Goal: Task Accomplishment & Management: Use online tool/utility

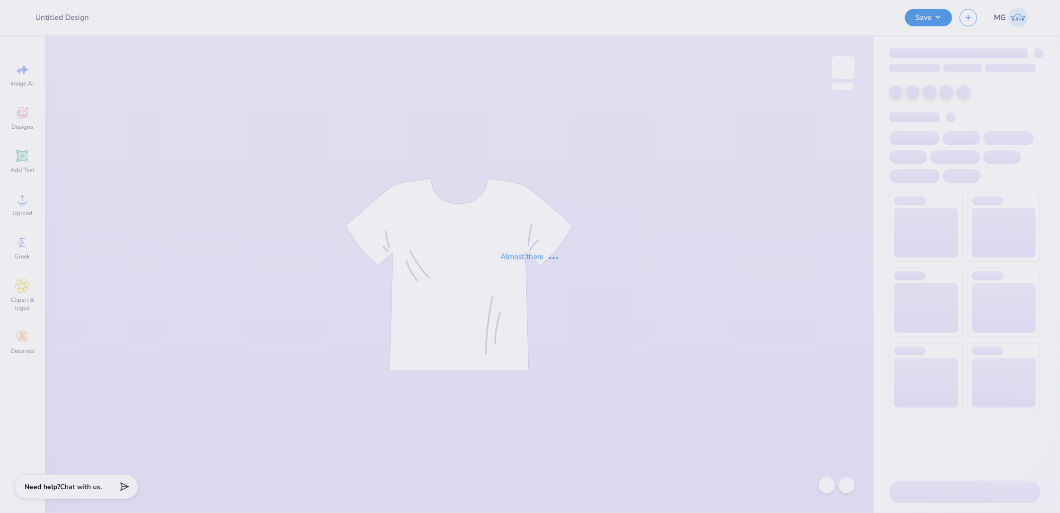
type input "[PERSON_NAME] : [GEOGRAPHIC_DATA][US_STATE]"
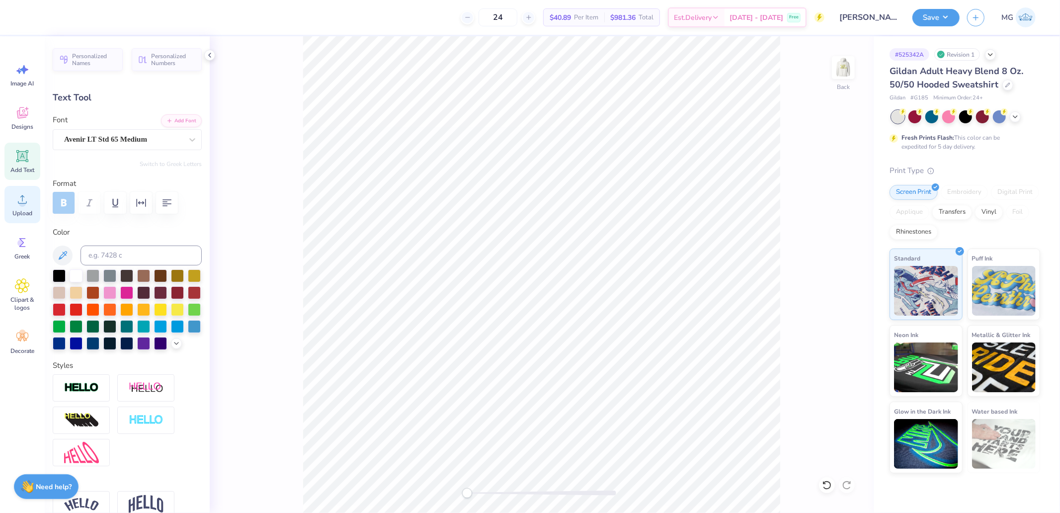
click at [16, 205] on icon at bounding box center [22, 199] width 15 height 15
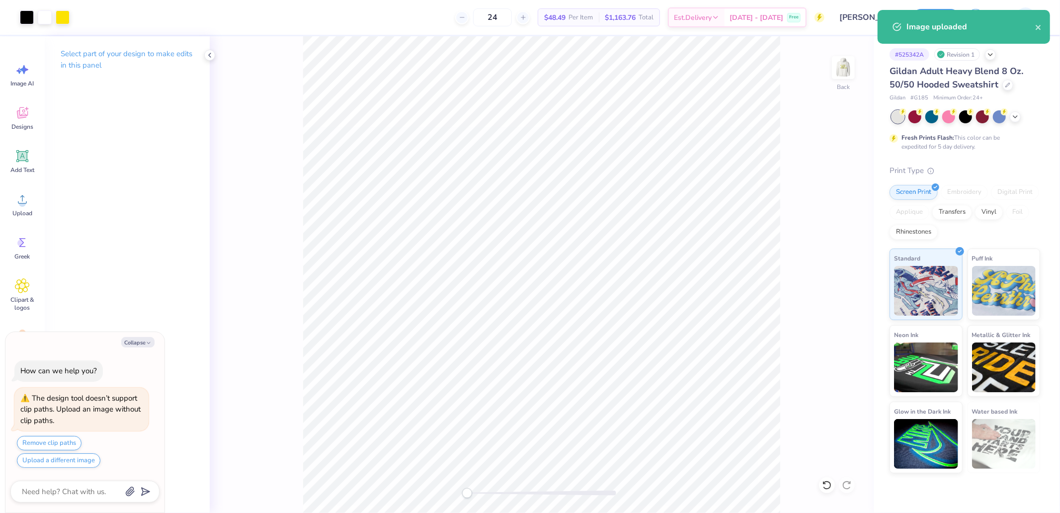
click at [787, 389] on div "Back" at bounding box center [542, 274] width 664 height 477
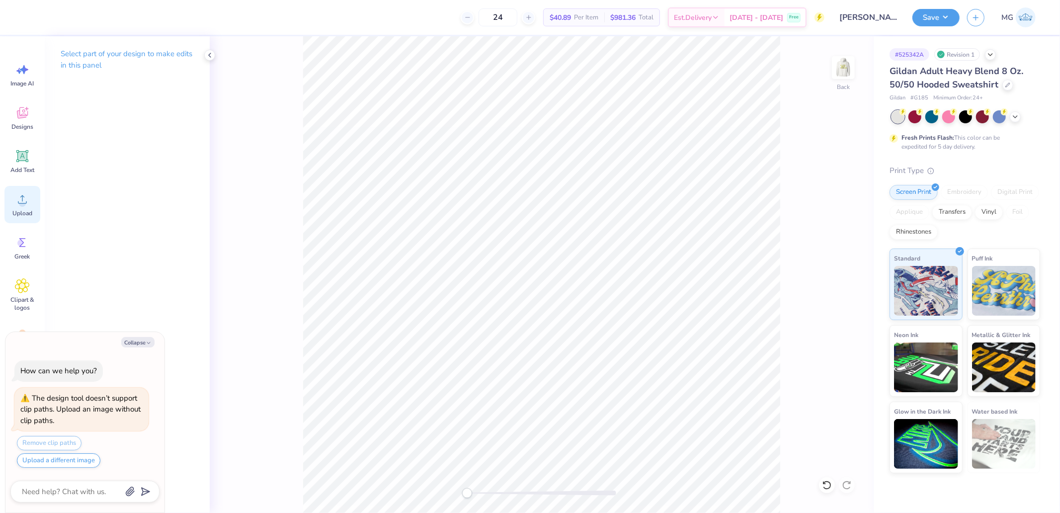
click at [25, 204] on circle at bounding box center [22, 203] width 7 height 7
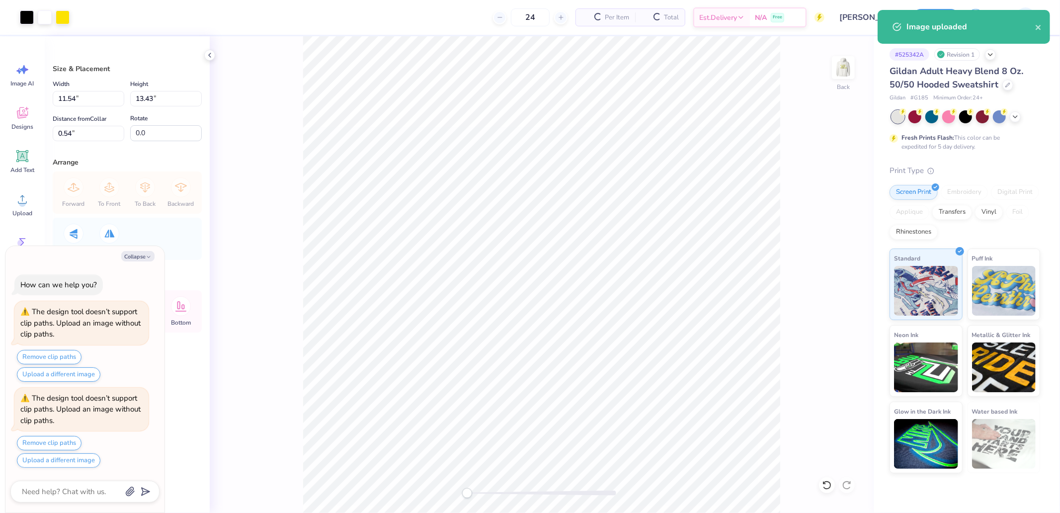
type textarea "x"
click at [80, 91] on input "11.54" at bounding box center [89, 98] width 72 height 15
type input "3.5"
type textarea "x"
type input "3.50"
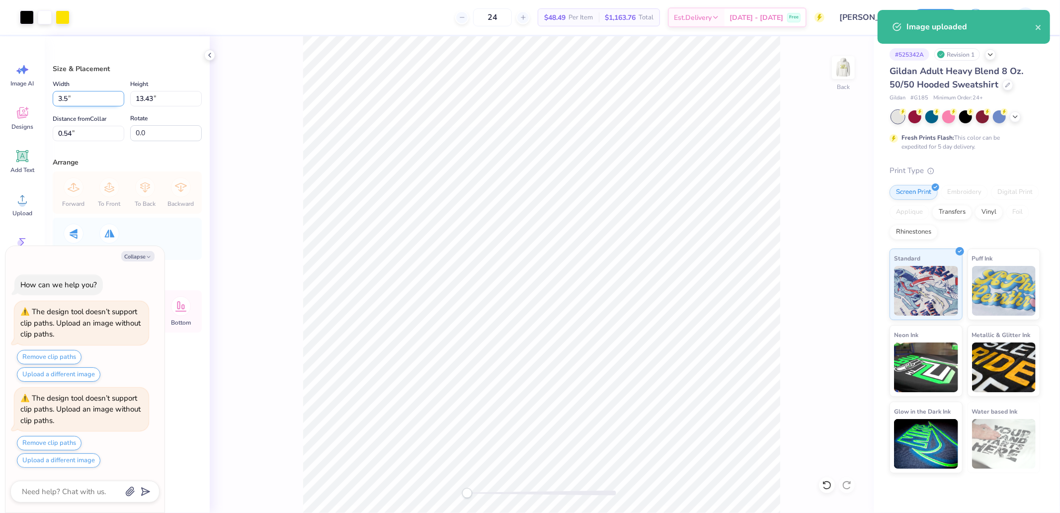
type input "4.07"
type input "5.21"
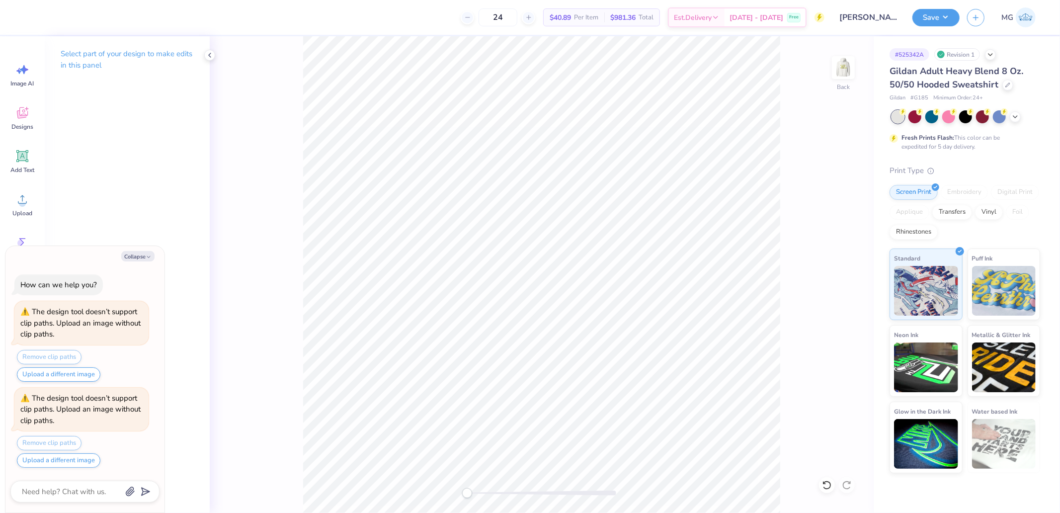
click at [28, 179] on div "Add Text" at bounding box center [22, 161] width 36 height 37
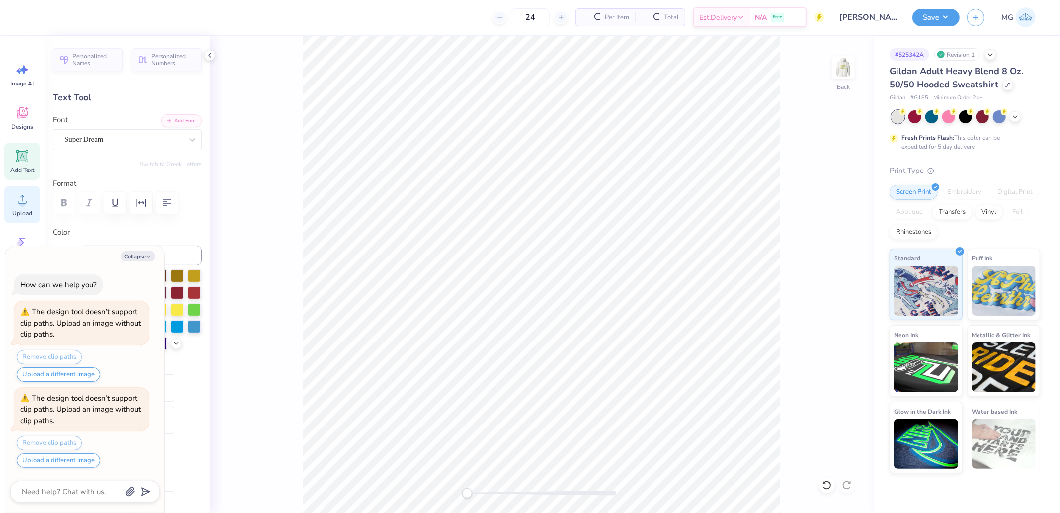
click at [28, 201] on icon at bounding box center [22, 199] width 15 height 15
click at [25, 166] on span "Add Text" at bounding box center [22, 170] width 24 height 8
click at [5, 196] on div "Upload" at bounding box center [22, 204] width 36 height 37
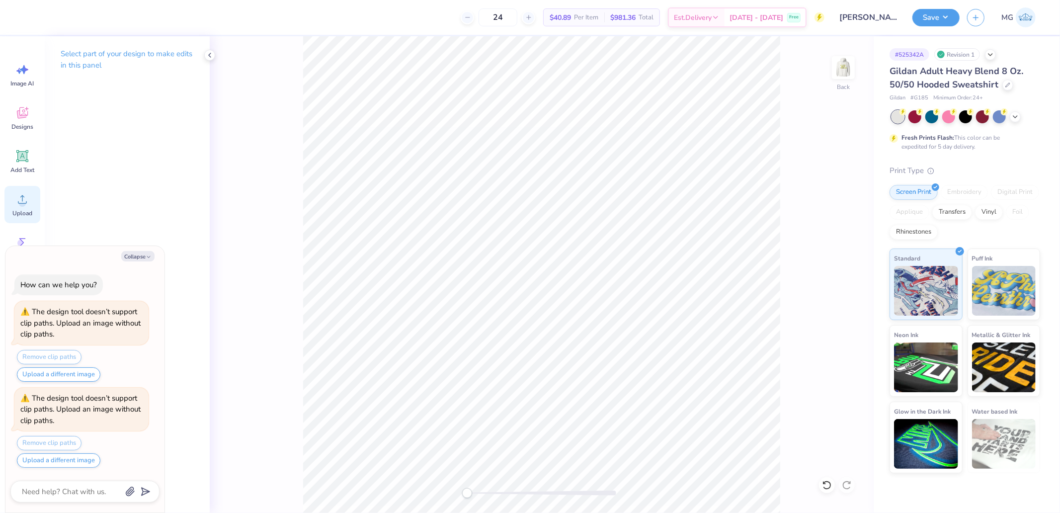
click at [21, 200] on icon at bounding box center [22, 199] width 15 height 15
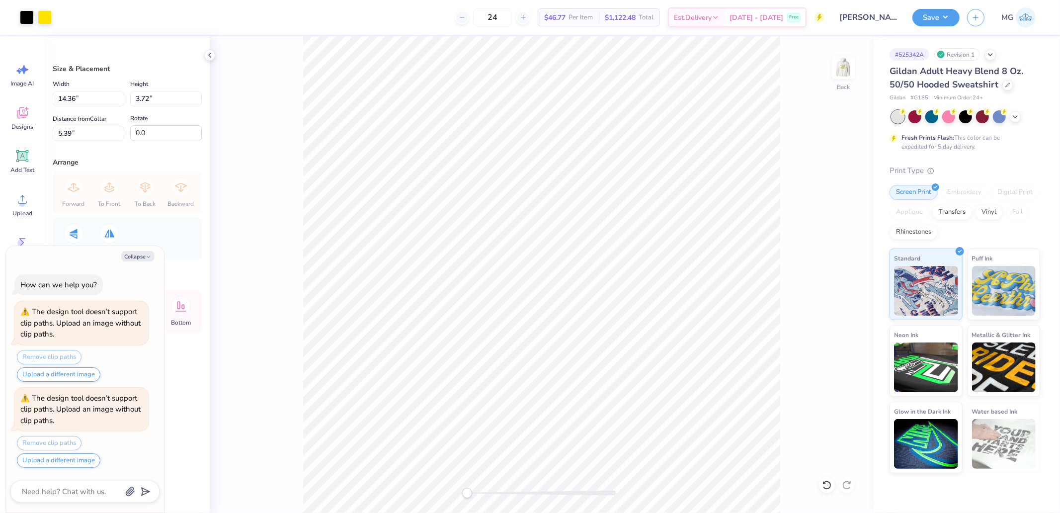
type textarea "x"
type input "5.89"
type input "1.53"
type input "7.58"
click at [88, 102] on input "5.89" at bounding box center [89, 98] width 72 height 15
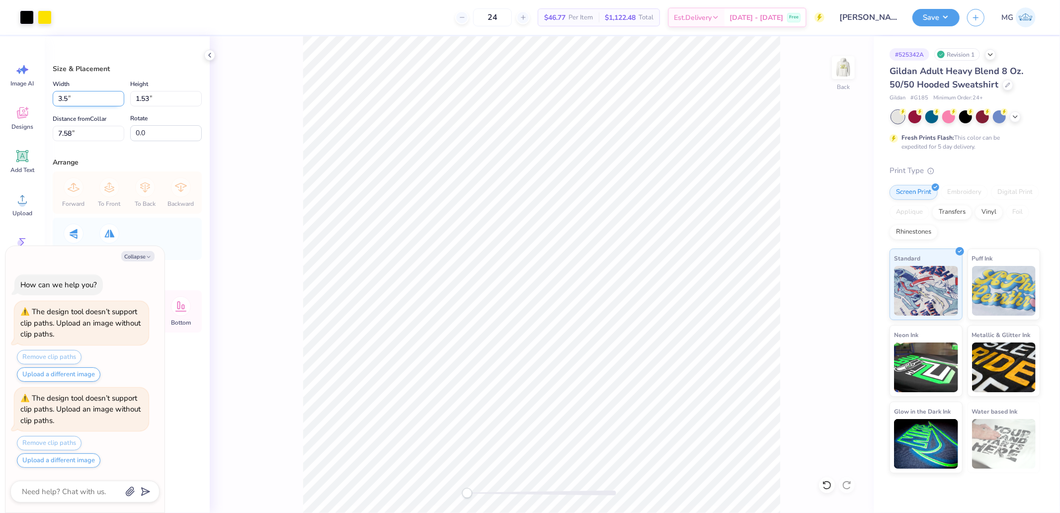
type input "3.5"
type textarea "x"
type input "3.50"
type input "0.91"
type input "7.89"
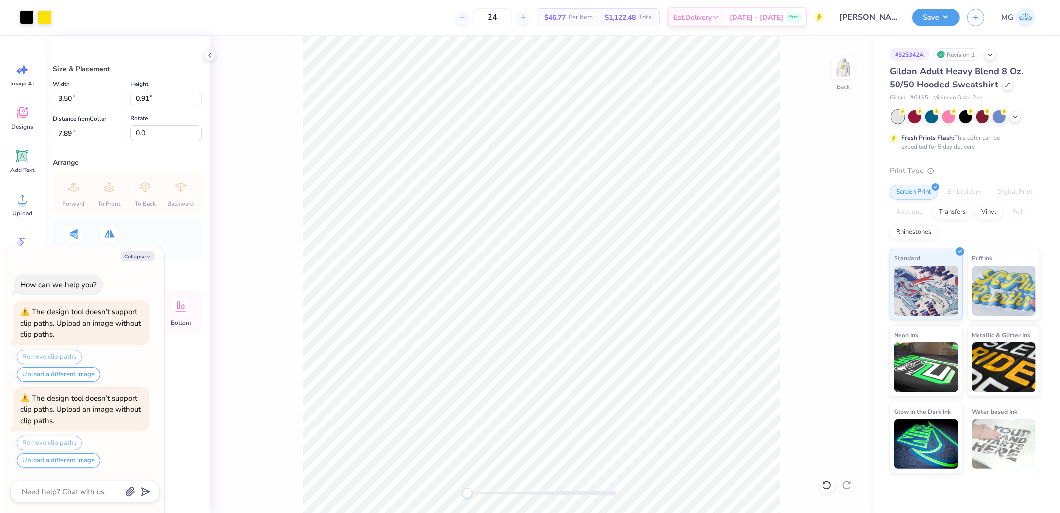
type textarea "x"
click at [82, 133] on input "7.89" at bounding box center [89, 133] width 72 height 15
type input "3"
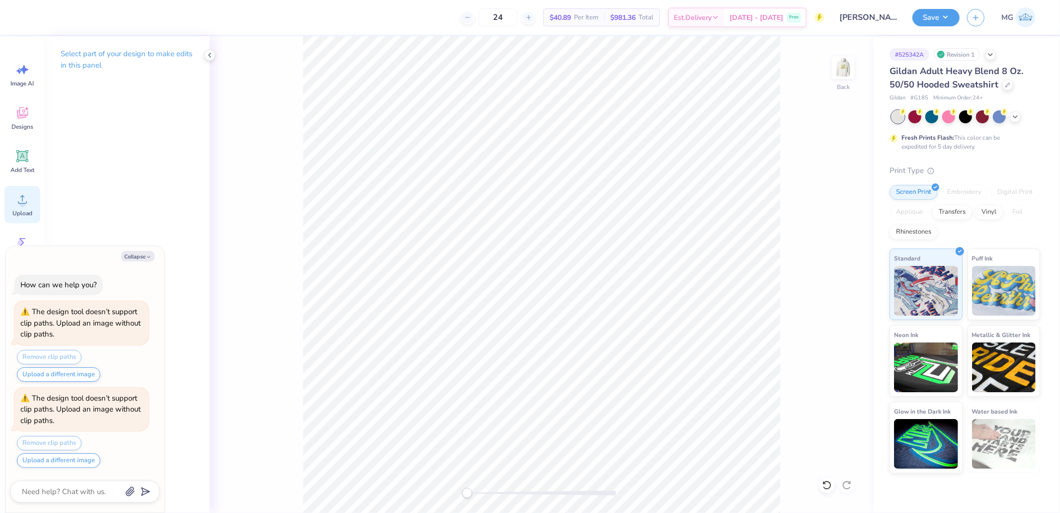
click at [23, 194] on icon at bounding box center [22, 199] width 15 height 15
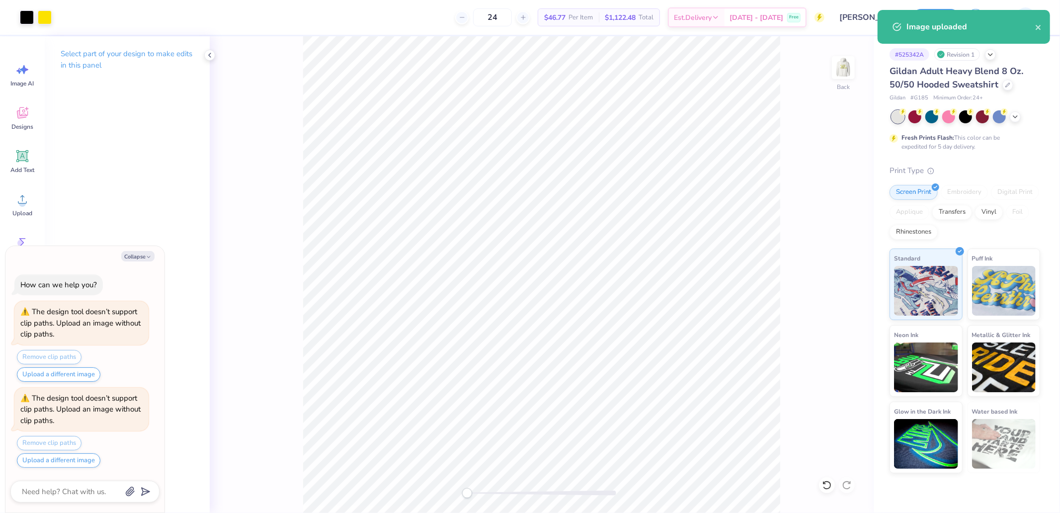
type textarea "x"
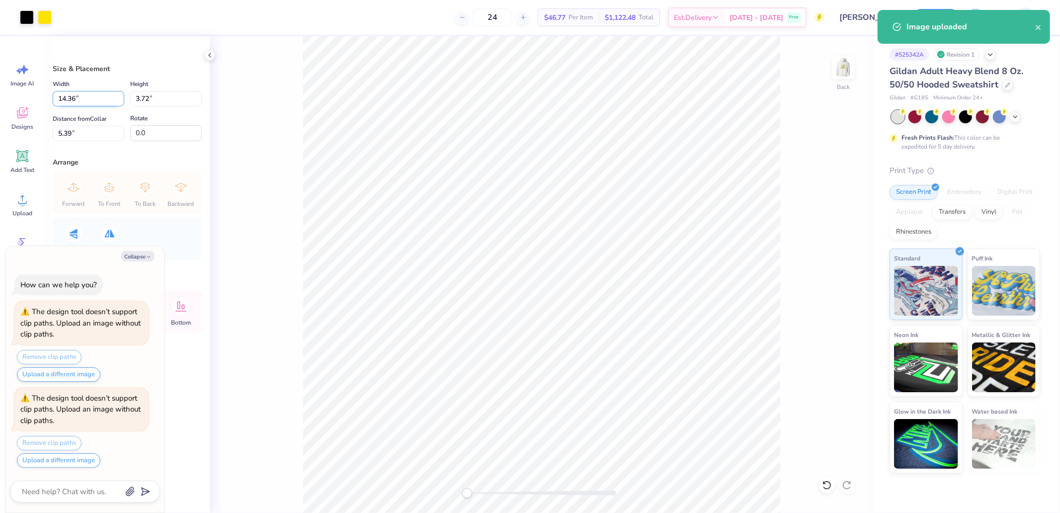
click at [87, 104] on input "14.36" at bounding box center [89, 98] width 72 height 15
type input "3.5"
type textarea "x"
type input "3.50"
type input "0.91"
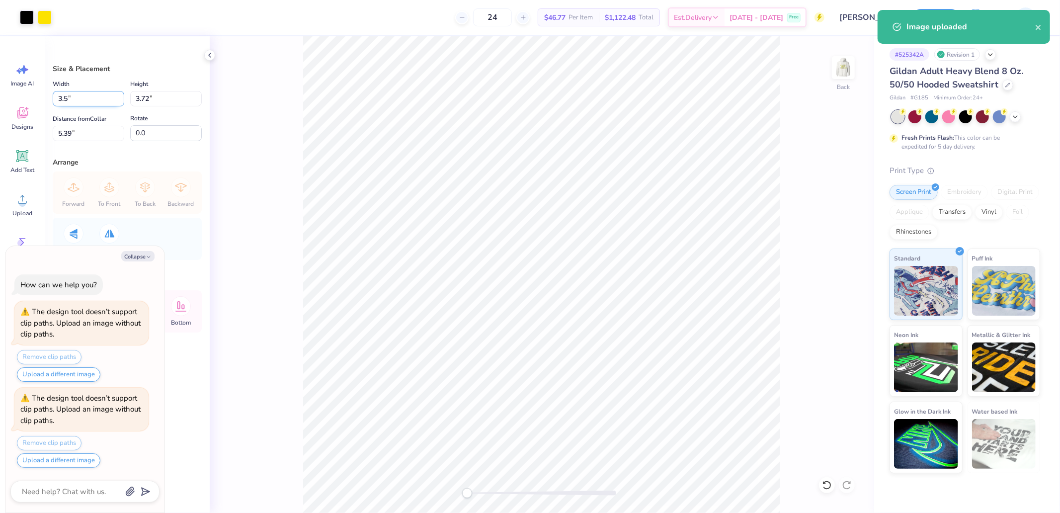
type input "6.80"
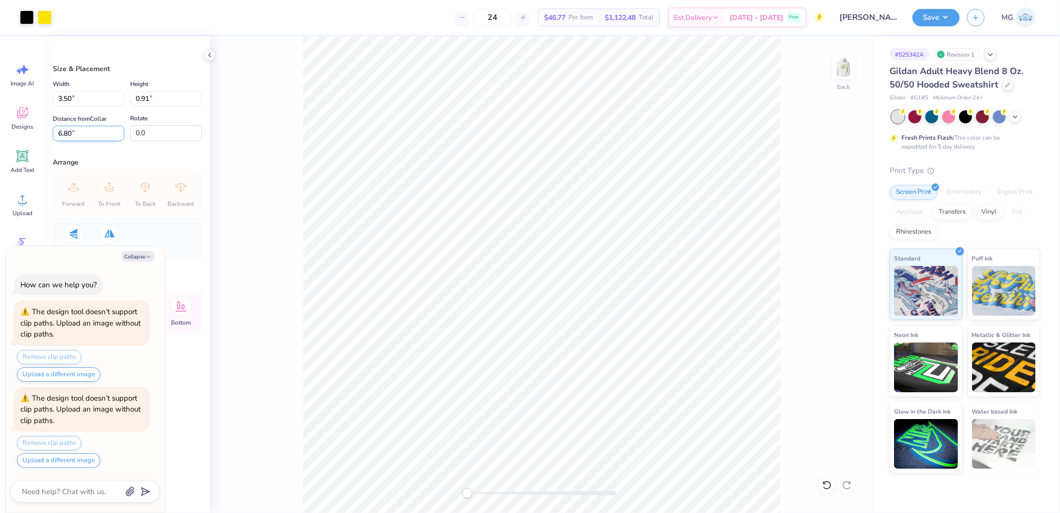
click at [90, 138] on input "6.80" at bounding box center [89, 133] width 72 height 15
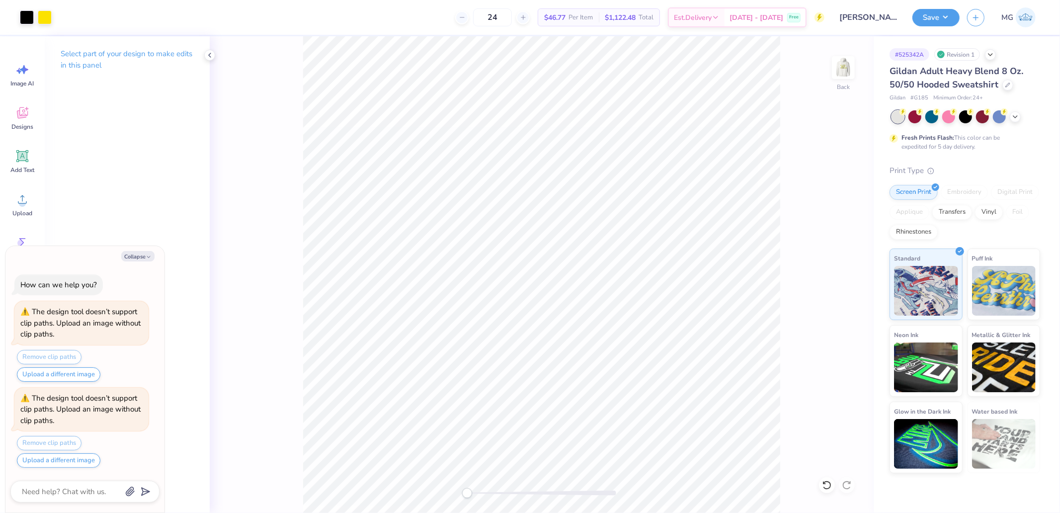
type textarea "x"
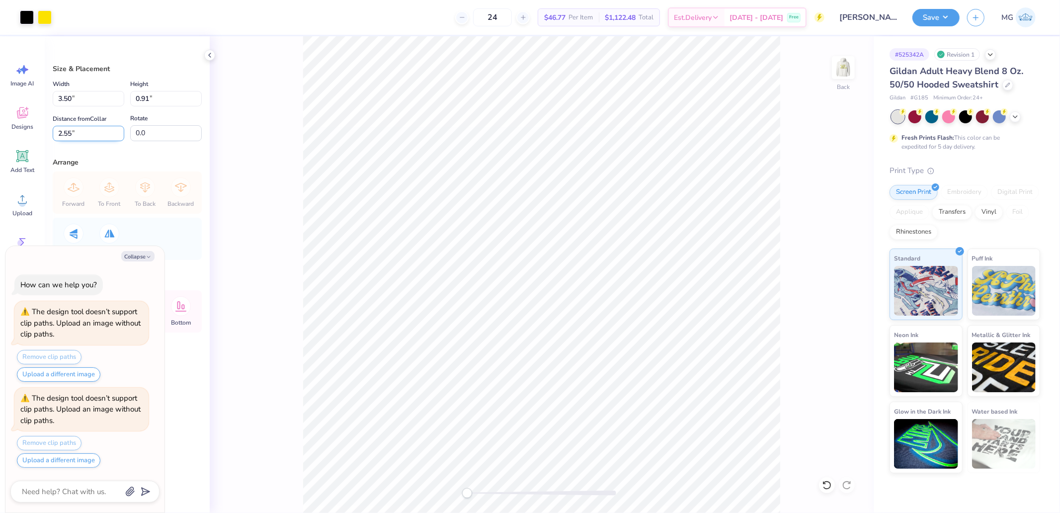
click at [85, 132] on input "2.55" at bounding box center [89, 133] width 72 height 15
type input "3"
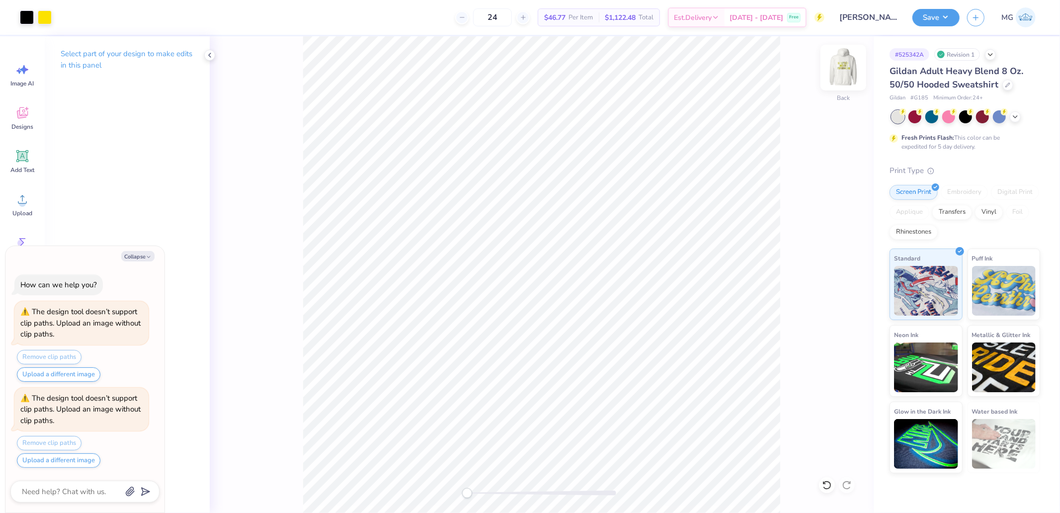
click at [847, 72] on img at bounding box center [844, 68] width 40 height 40
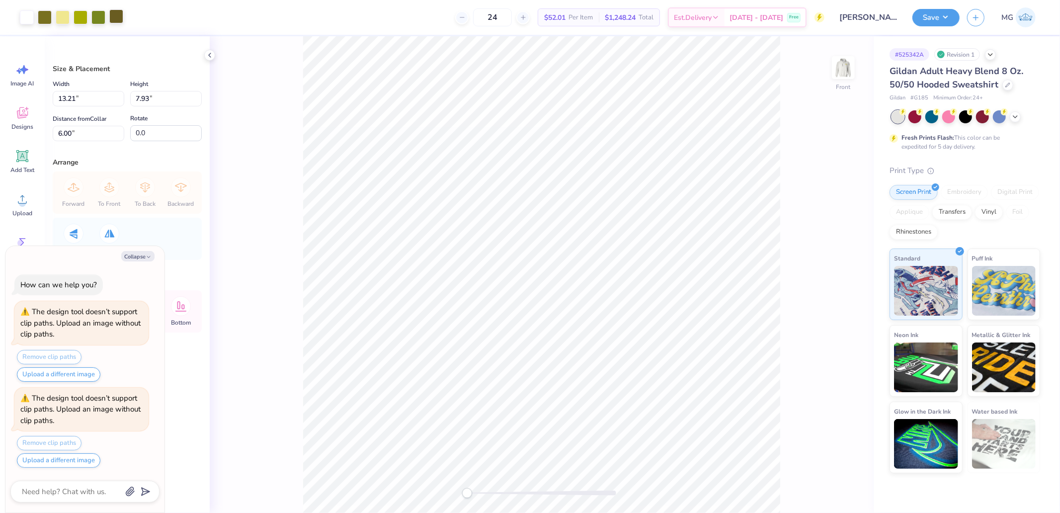
click at [109, 13] on div at bounding box center [116, 16] width 14 height 14
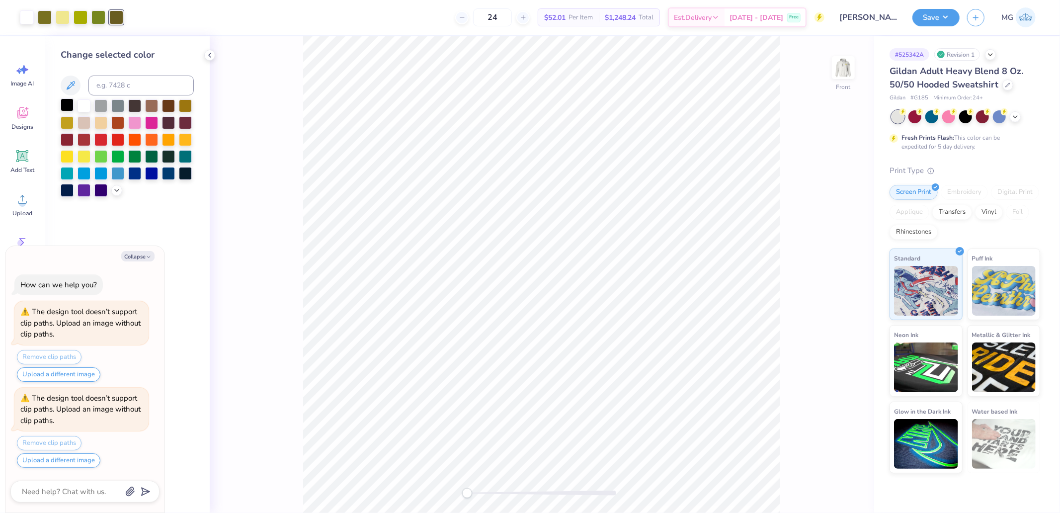
click at [71, 103] on div at bounding box center [67, 104] width 13 height 13
click at [67, 17] on div at bounding box center [63, 16] width 14 height 14
click at [118, 188] on polyline at bounding box center [117, 189] width 4 height 2
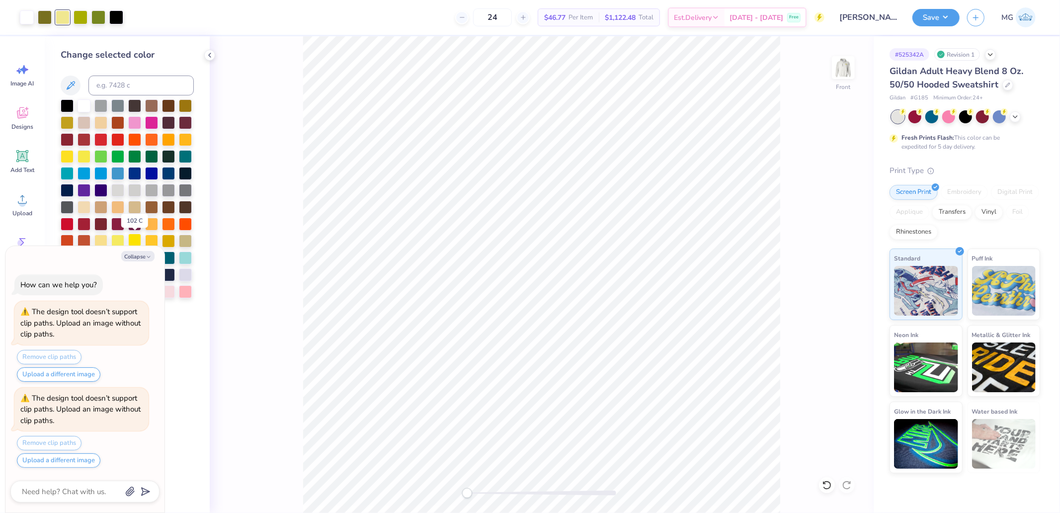
click at [136, 239] on div at bounding box center [134, 240] width 13 height 13
click at [151, 238] on div at bounding box center [151, 240] width 13 height 13
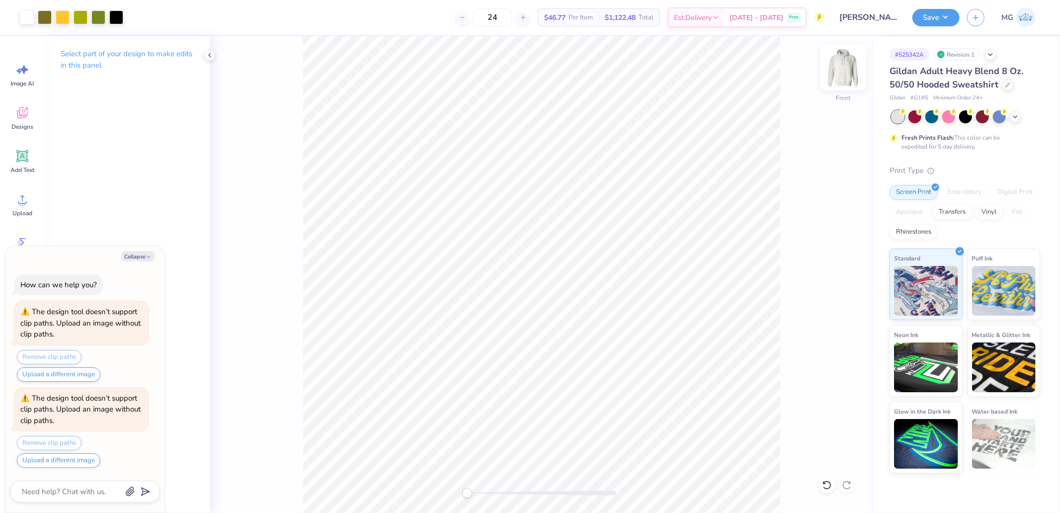
click at [846, 76] on img at bounding box center [844, 68] width 40 height 40
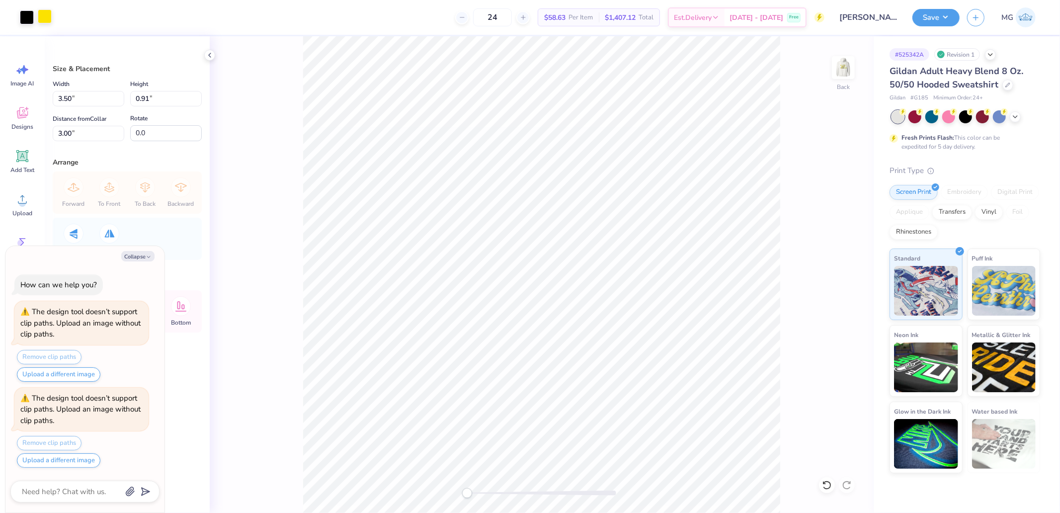
click at [44, 18] on div at bounding box center [45, 16] width 14 height 14
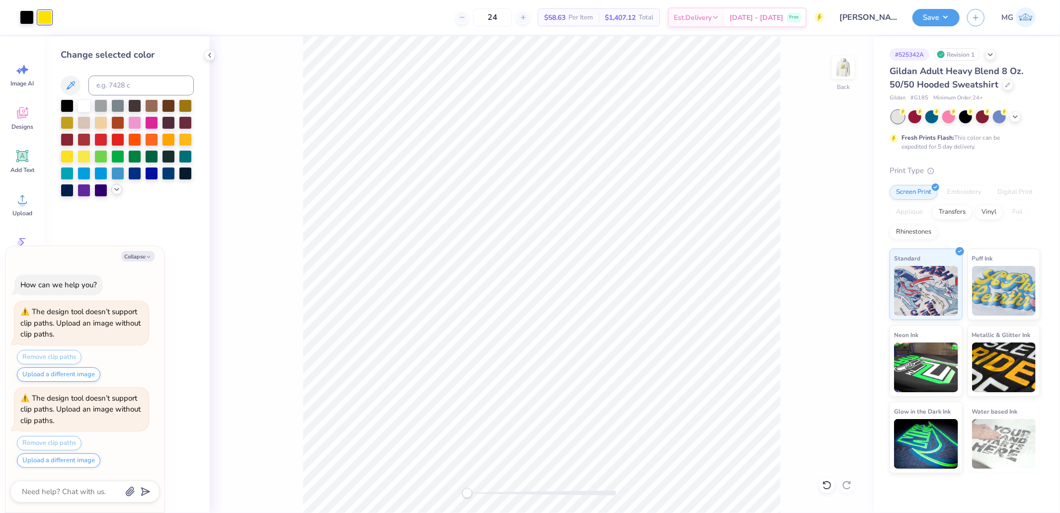
click at [114, 186] on icon at bounding box center [117, 189] width 8 height 8
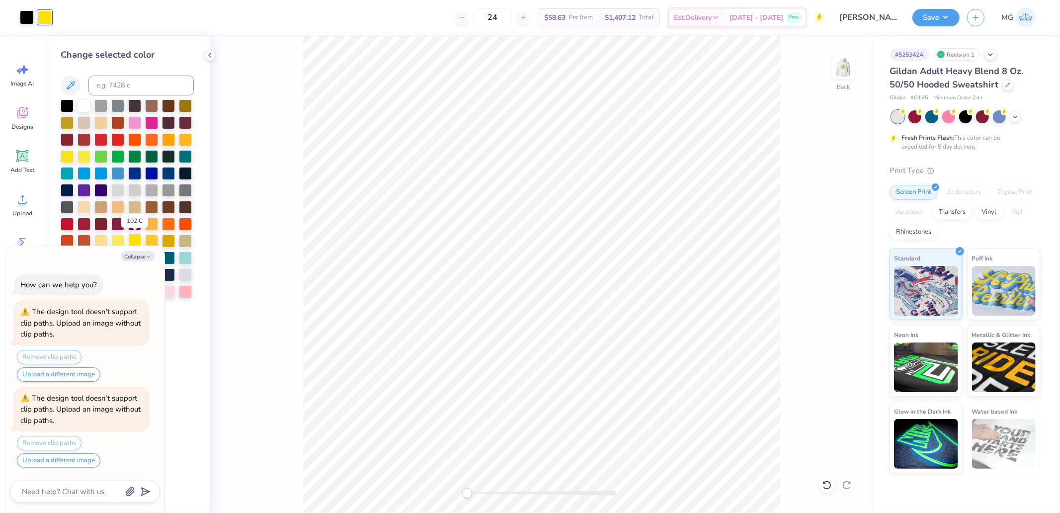
click at [136, 241] on div at bounding box center [134, 240] width 13 height 13
click at [147, 257] on icon "button" at bounding box center [149, 257] width 6 height 6
type textarea "x"
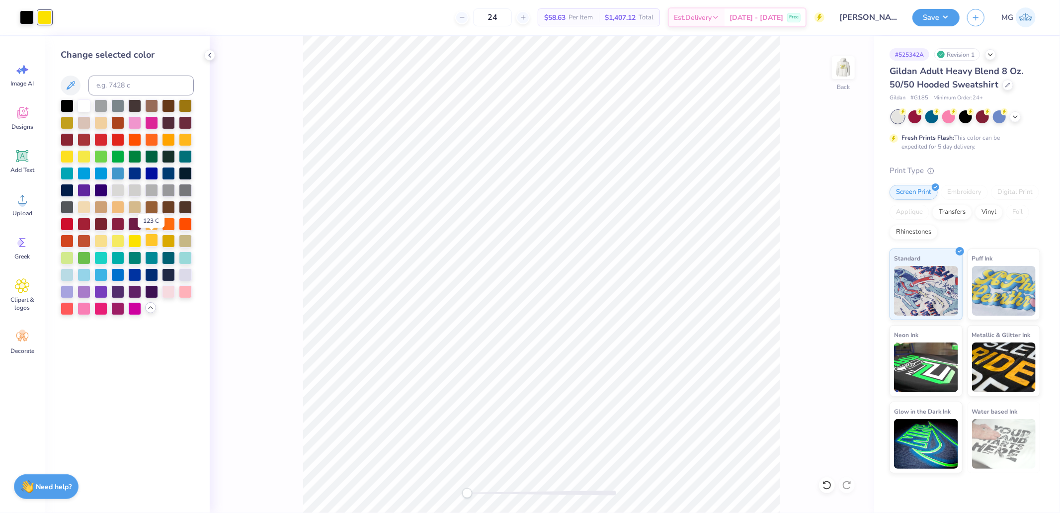
click at [152, 243] on div at bounding box center [151, 240] width 13 height 13
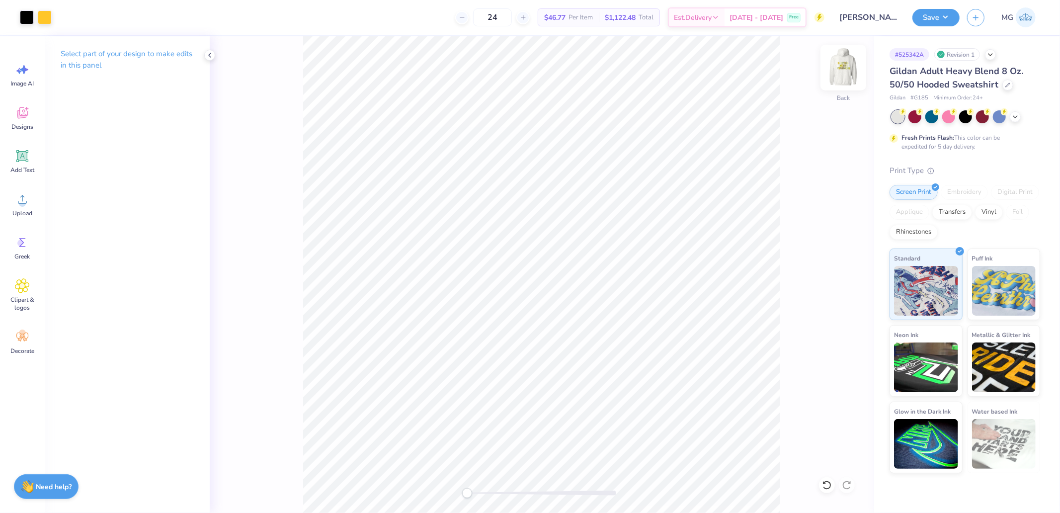
click at [840, 76] on img at bounding box center [844, 68] width 40 height 40
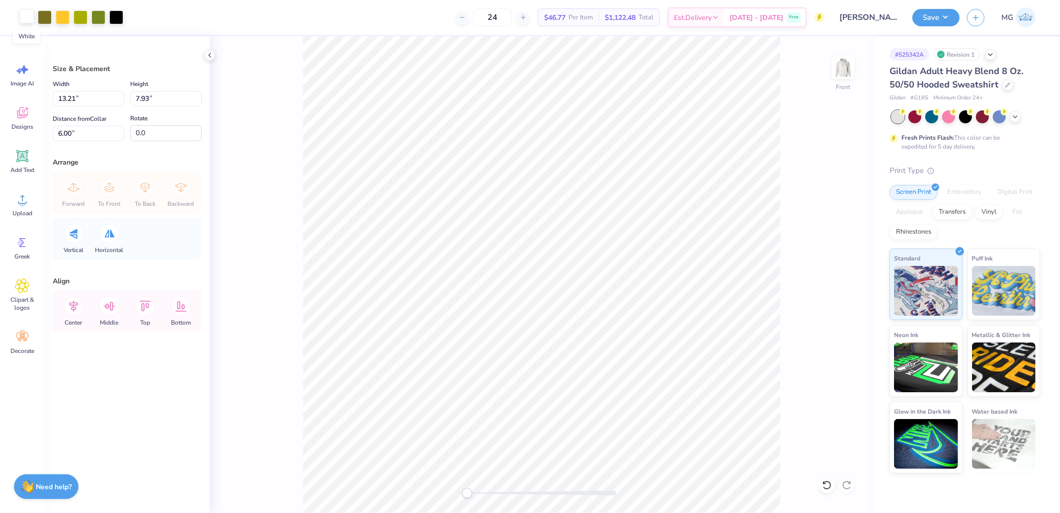
click at [28, 16] on div at bounding box center [27, 16] width 14 height 14
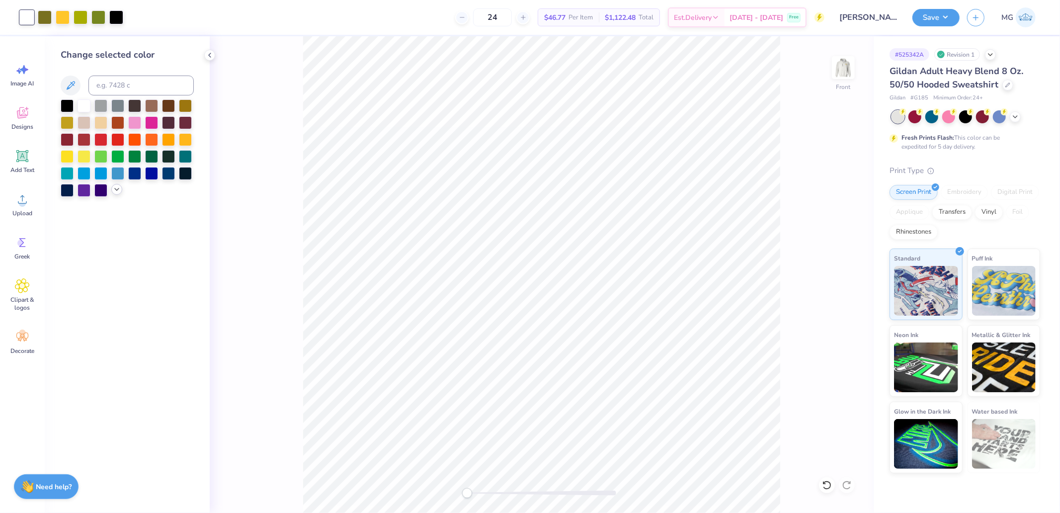
click at [114, 192] on icon at bounding box center [117, 189] width 8 height 8
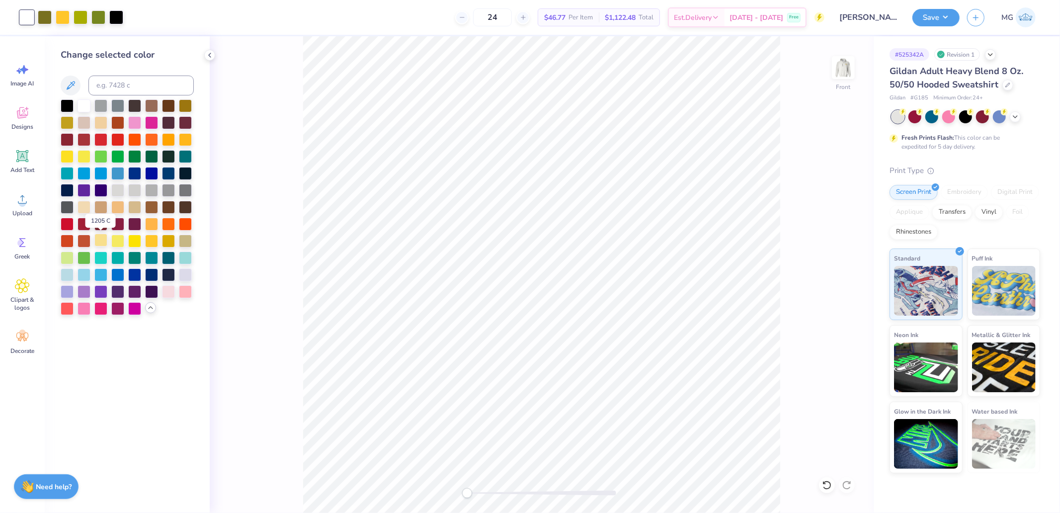
click at [100, 241] on div at bounding box center [100, 240] width 13 height 13
click at [168, 241] on div at bounding box center [168, 240] width 13 height 13
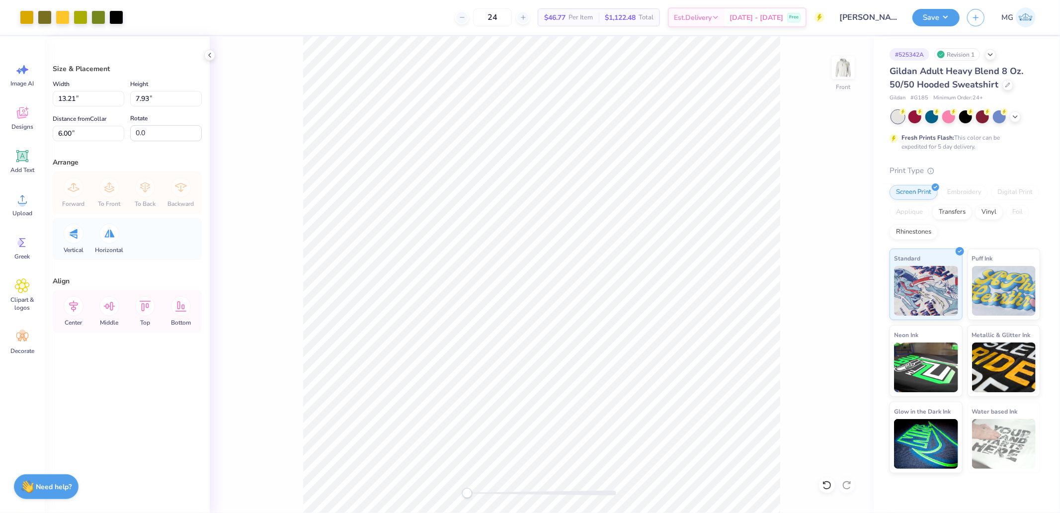
click at [87, 108] on div "Width 13.21 13.21 " Height 7.93 7.93 " Distance from Collar 6.00 6.00 " Rotate …" at bounding box center [127, 109] width 149 height 63
click at [90, 105] on input "13.21" at bounding box center [89, 98] width 72 height 15
click at [92, 133] on input "6.00" at bounding box center [89, 133] width 72 height 15
type input "12.50"
type input "7.51"
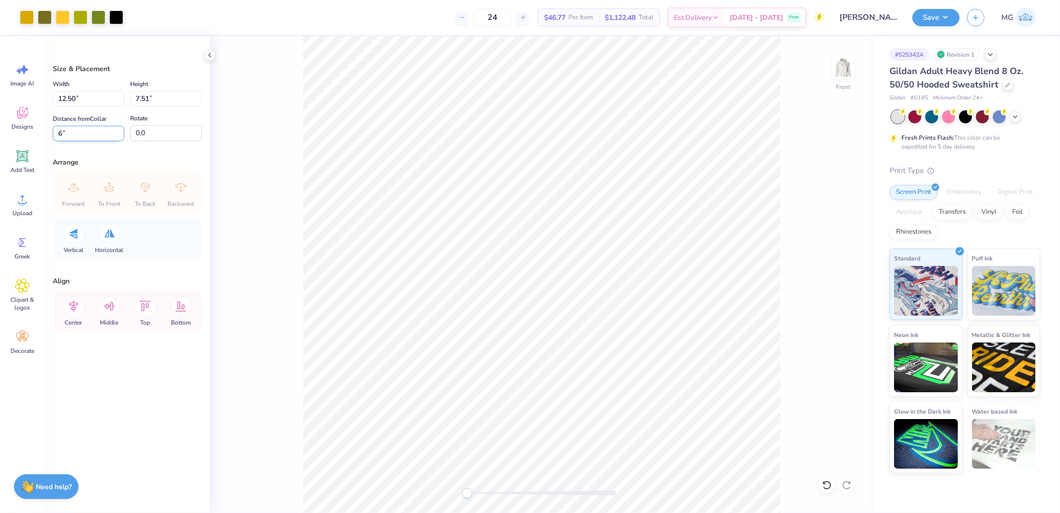
type input "6"
click at [948, 20] on button "Save" at bounding box center [936, 15] width 47 height 17
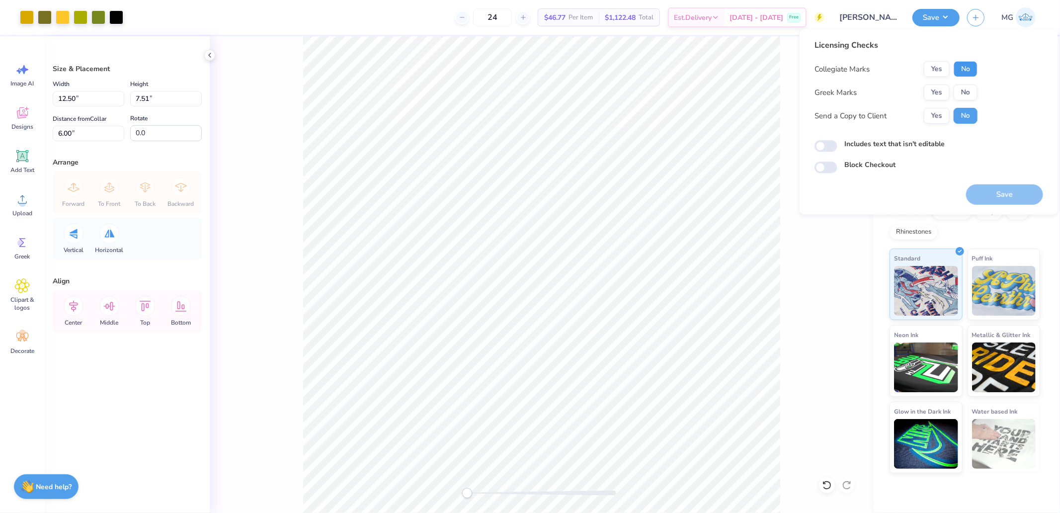
drag, startPoint x: 970, startPoint y: 68, endPoint x: 970, endPoint y: 82, distance: 13.9
click at [970, 69] on button "No" at bounding box center [966, 69] width 24 height 16
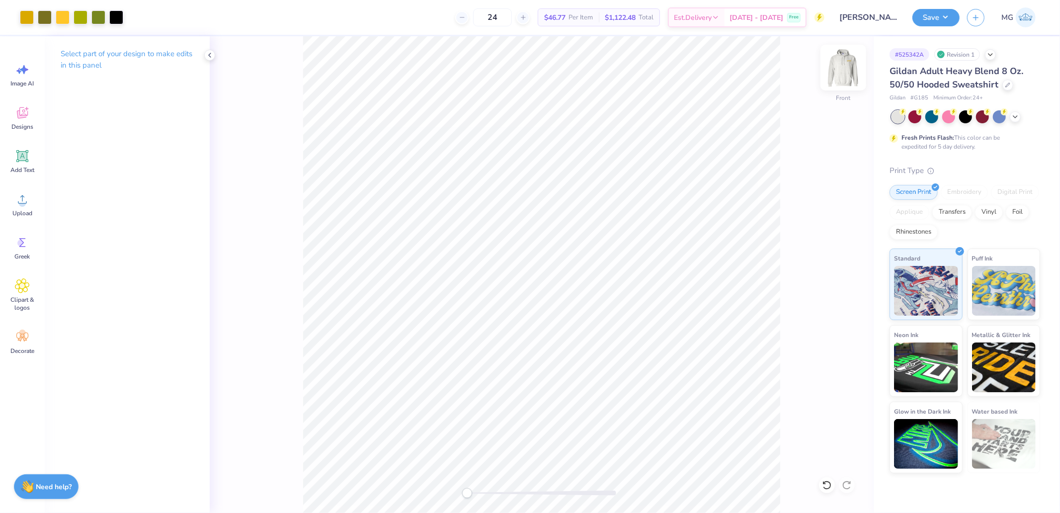
click at [852, 66] on img at bounding box center [844, 68] width 40 height 40
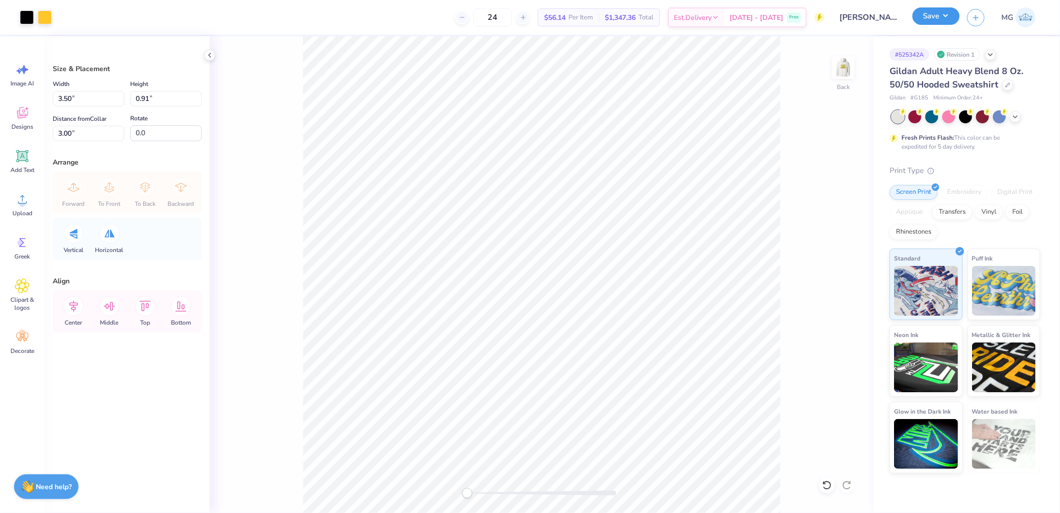
click at [939, 21] on button "Save" at bounding box center [936, 15] width 47 height 17
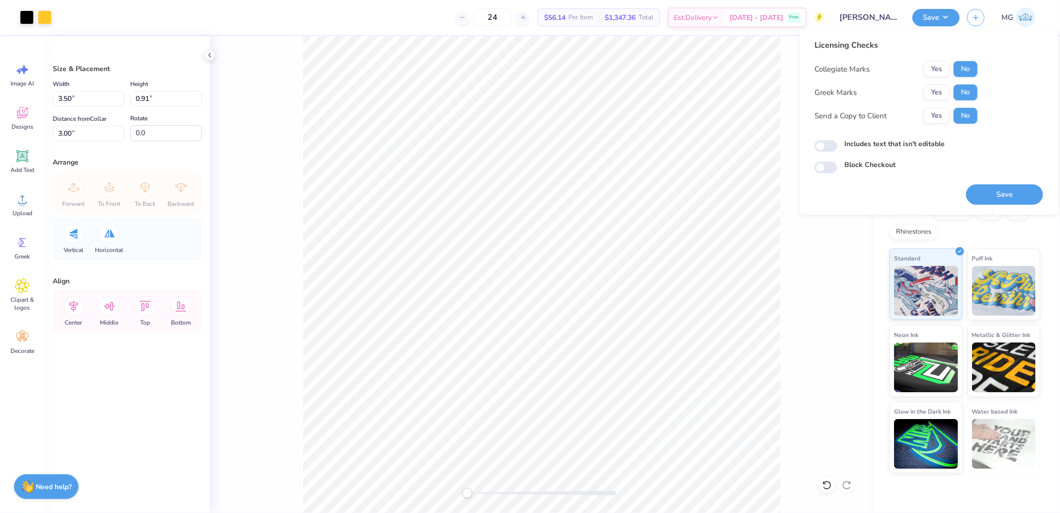
click at [994, 205] on div "Licensing Checks Collegiate Marks Yes No Greek Marks Yes No Send a Copy to Clie…" at bounding box center [929, 121] width 258 height 185
click at [989, 191] on button "Save" at bounding box center [1004, 194] width 77 height 20
